Goal: Answer question/provide support: Answer question/provide support

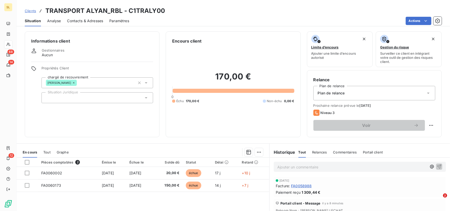
click at [348, 152] on span "Commentaires" at bounding box center [345, 152] width 24 height 4
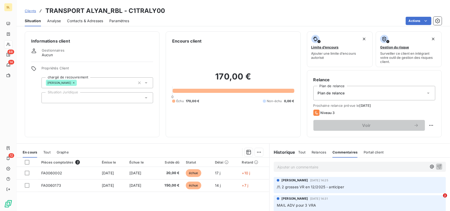
click at [372, 153] on span "Portail client" at bounding box center [374, 152] width 20 height 4
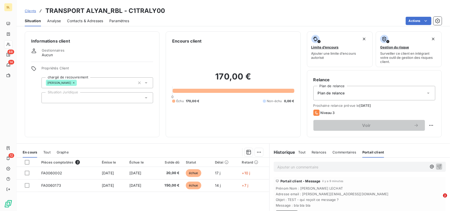
click at [347, 153] on span "Commentaires" at bounding box center [345, 152] width 24 height 4
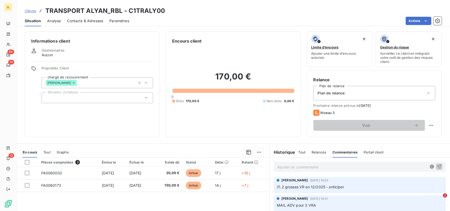
click at [372, 152] on span "Portail client" at bounding box center [374, 152] width 20 height 4
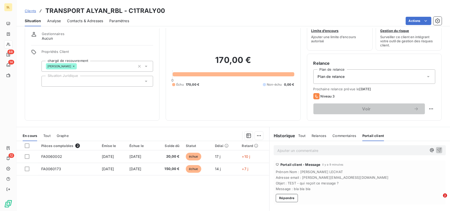
scroll to position [26, 0]
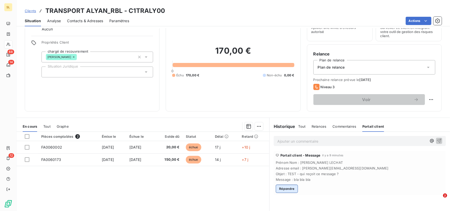
click at [290, 189] on button "Répondre" at bounding box center [287, 189] width 22 height 8
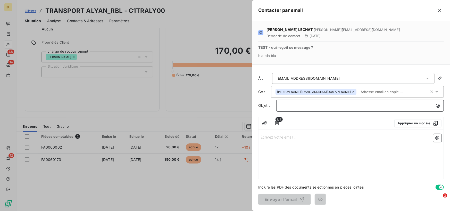
click at [294, 106] on p "﻿" at bounding box center [361, 106] width 161 height 6
click at [301, 108] on p "moi ;)" at bounding box center [361, 106] width 161 height 6
drag, startPoint x: 333, startPoint y: 100, endPoint x: 283, endPoint y: 100, distance: 49.8
click at [283, 100] on div "moi ;)" at bounding box center [360, 106] width 168 height 12
drag, startPoint x: 302, startPoint y: 109, endPoint x: 280, endPoint y: 108, distance: 21.4
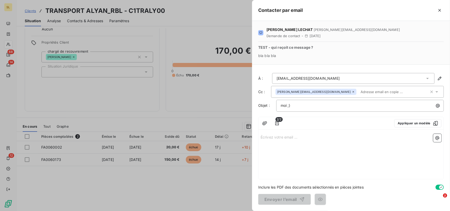
click at [280, 108] on div "moi ;)" at bounding box center [360, 106] width 168 height 12
click at [290, 136] on p "Écrivez votre email ... ﻿" at bounding box center [351, 137] width 181 height 6
click at [438, 10] on icon "button" at bounding box center [439, 10] width 5 height 5
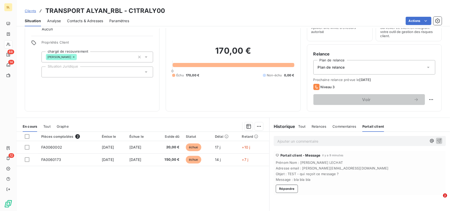
click at [375, 129] on div "Portail client" at bounding box center [374, 126] width 22 height 11
click at [374, 126] on span "Portail client" at bounding box center [374, 126] width 22 height 4
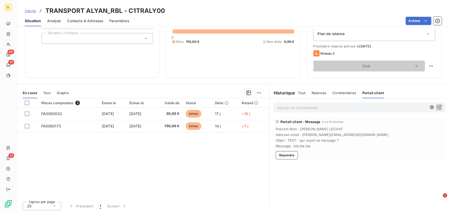
scroll to position [61, 0]
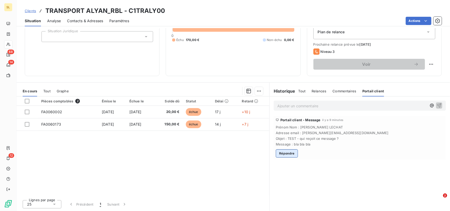
click at [283, 155] on button "Répondre" at bounding box center [287, 153] width 22 height 8
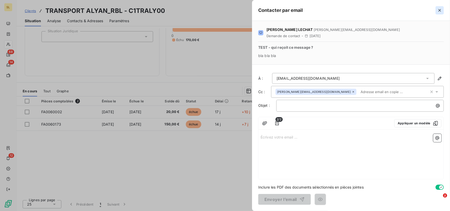
click at [438, 11] on icon "button" at bounding box center [439, 10] width 5 height 5
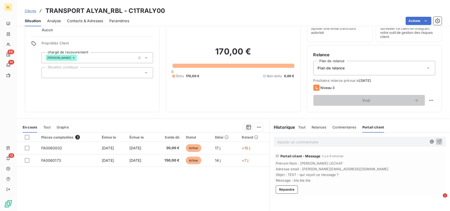
scroll to position [0, 0]
